Goal: Information Seeking & Learning: Learn about a topic

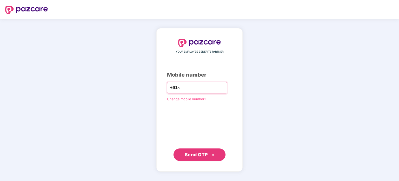
click at [200, 89] on input "number" at bounding box center [203, 88] width 43 height 8
type input "**********"
click at [206, 149] on button "Send OTP" at bounding box center [200, 154] width 52 height 12
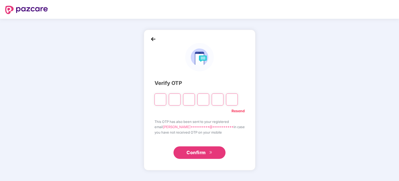
type input "*"
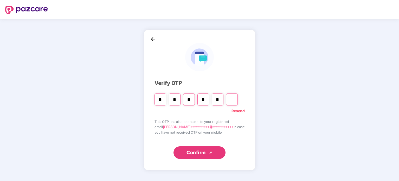
type input "*"
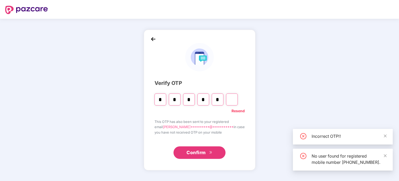
type input "*"
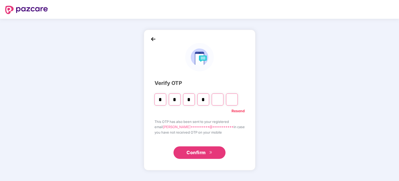
type input "*"
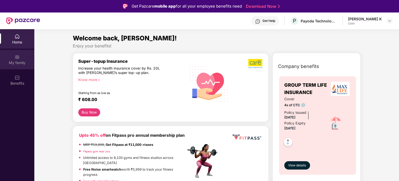
click at [10, 64] on div "My family" at bounding box center [17, 62] width 34 height 5
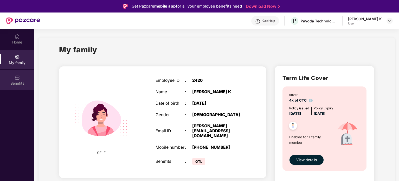
click at [14, 84] on div "Benefits" at bounding box center [17, 83] width 34 height 5
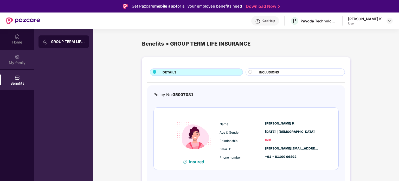
click at [16, 65] on div "My family" at bounding box center [17, 60] width 34 height 20
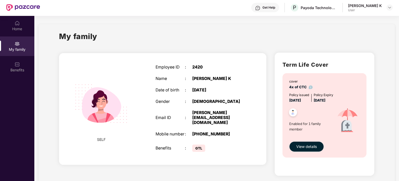
scroll to position [27, 0]
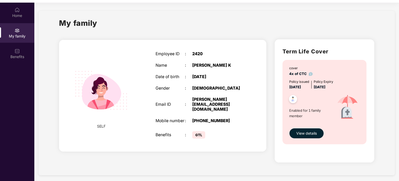
click at [196, 132] on span "GTL" at bounding box center [198, 134] width 13 height 7
click at [304, 132] on span "View details" at bounding box center [307, 133] width 21 height 6
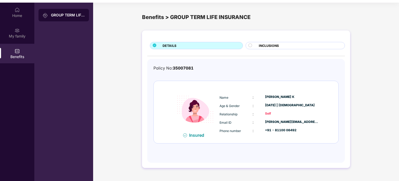
scroll to position [29, 0]
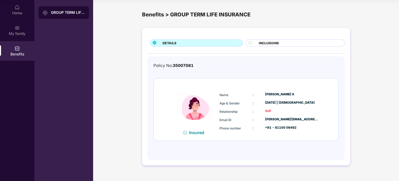
click at [270, 41] on span "INCLUSIONS" at bounding box center [269, 43] width 20 height 5
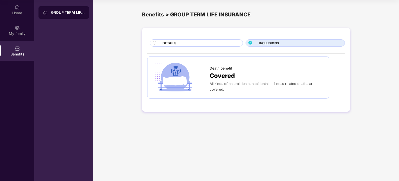
click at [228, 45] on div "DETAILS" at bounding box center [200, 44] width 80 height 6
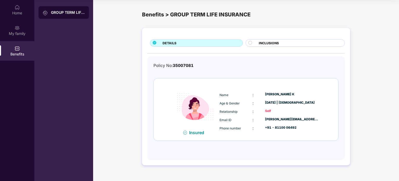
click at [197, 134] on div "Insured" at bounding box center [198, 132] width 18 height 5
click at [24, 40] on div "My family" at bounding box center [17, 31] width 34 height 20
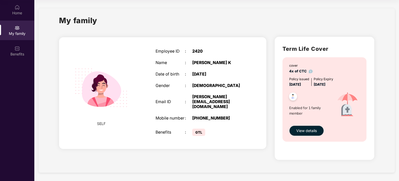
click at [24, 40] on div "My family" at bounding box center [17, 31] width 34 height 20
click at [316, 128] on span "View details" at bounding box center [307, 131] width 21 height 6
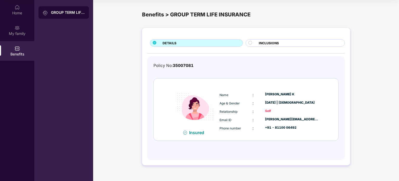
click at [279, 47] on div "DETAILS INCLUSIONS Policy No: 35007081 Insured Name : [PERSON_NAME] Age & Gende…" at bounding box center [246, 96] width 208 height 137
click at [278, 46] on div "INCLUSIONS" at bounding box center [299, 44] width 86 height 6
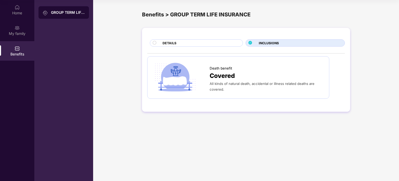
click at [68, 14] on div "GROUP TERM LIFE INSURANCE" at bounding box center [68, 12] width 34 height 5
click at [59, 14] on div "GROUP TERM LIFE INSURANCE" at bounding box center [68, 12] width 34 height 5
click at [19, 31] on div "My family" at bounding box center [17, 33] width 34 height 5
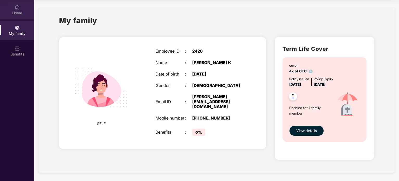
click at [23, 10] on div "Home" at bounding box center [17, 10] width 34 height 20
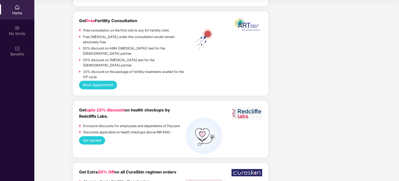
scroll to position [954, 0]
